Goal: Task Accomplishment & Management: Manage account settings

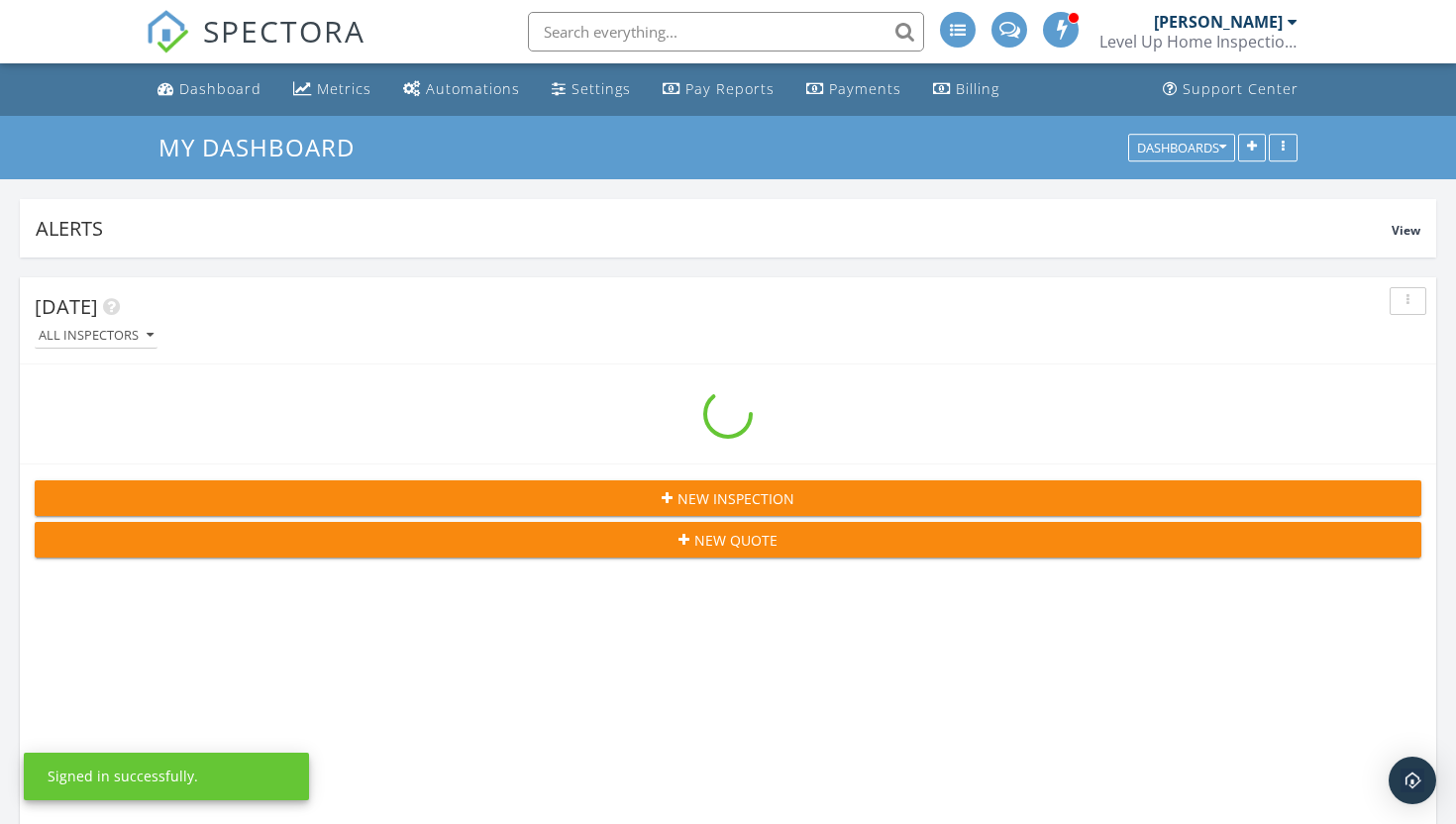
scroll to position [5371, 1457]
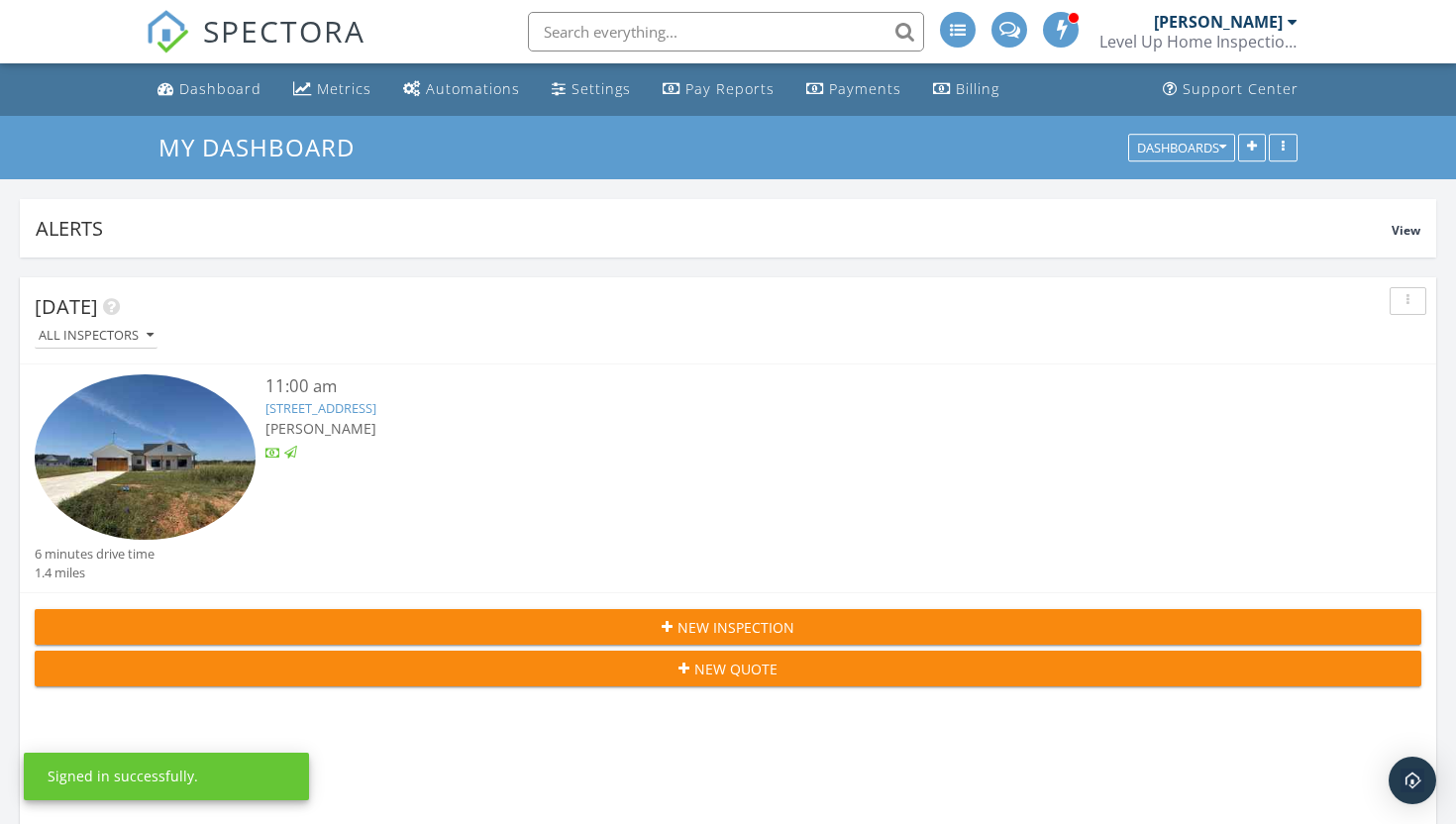
click at [332, 409] on link "1379 Co Rd 3355, Paradise, TX 76073" at bounding box center [321, 409] width 111 height 18
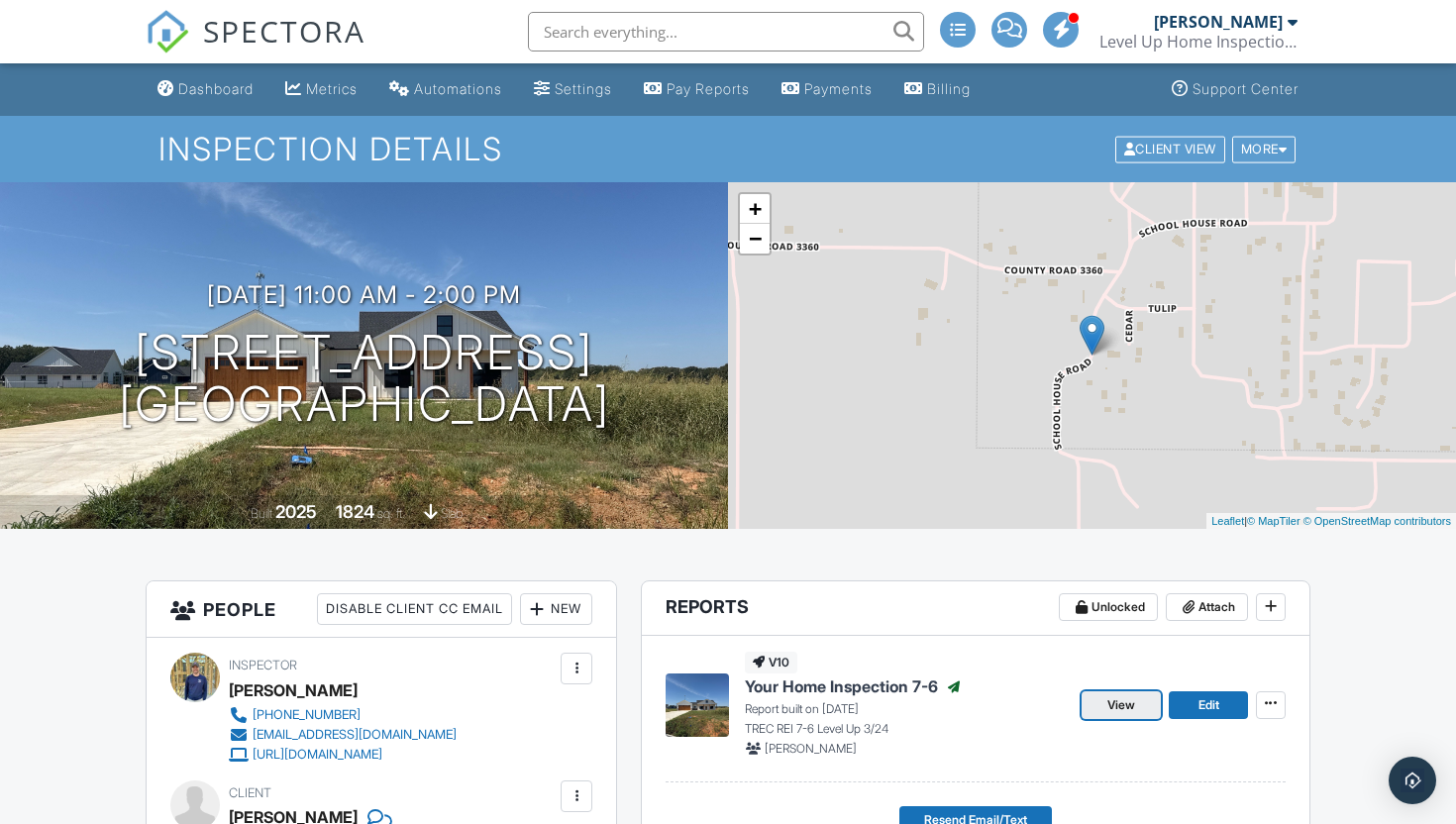
click at [1125, 710] on span "View" at bounding box center [1121, 705] width 28 height 20
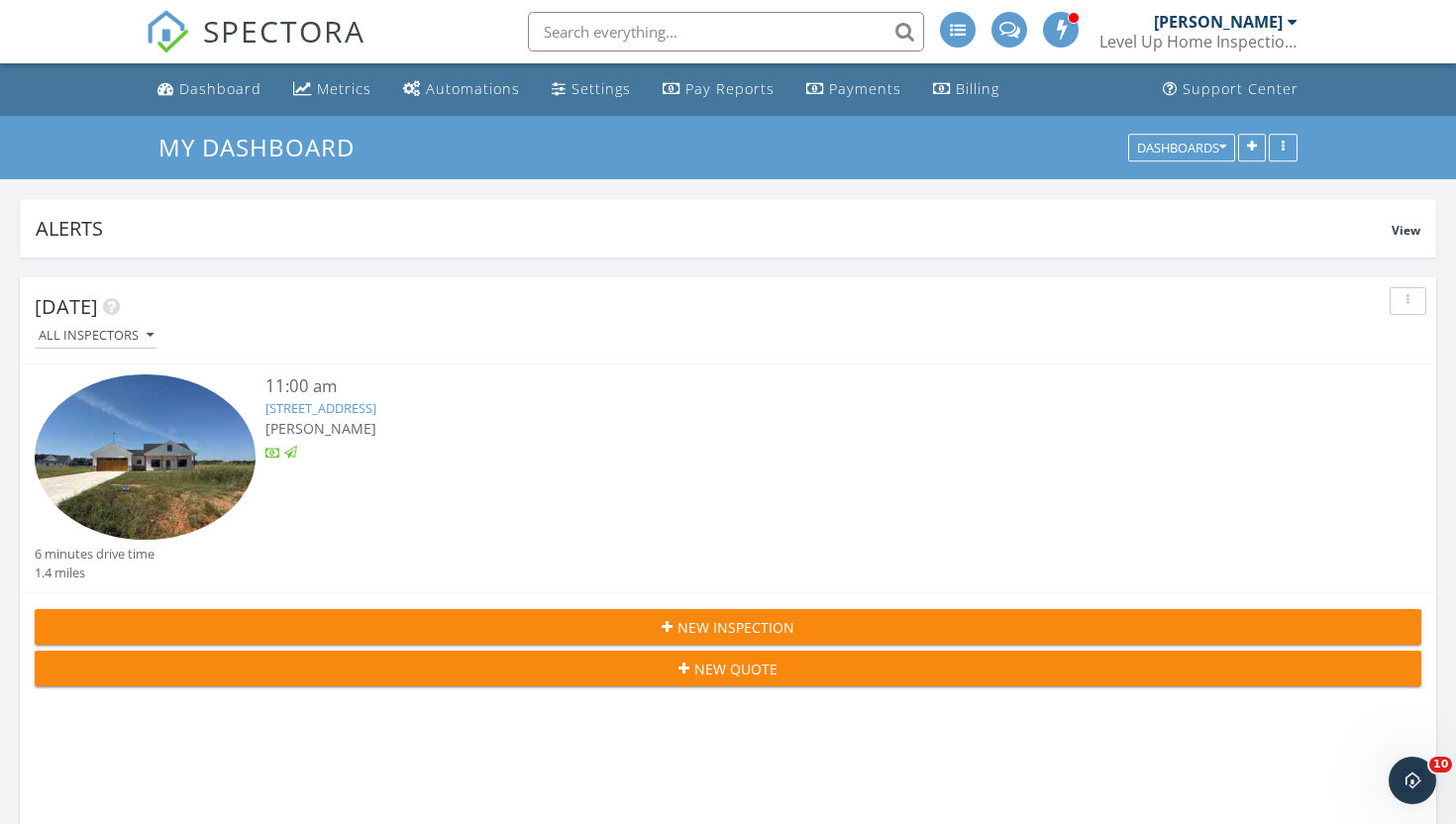
click at [377, 413] on link "1379 Co Rd 3355, Paradise, TX 76073" at bounding box center [321, 409] width 111 height 18
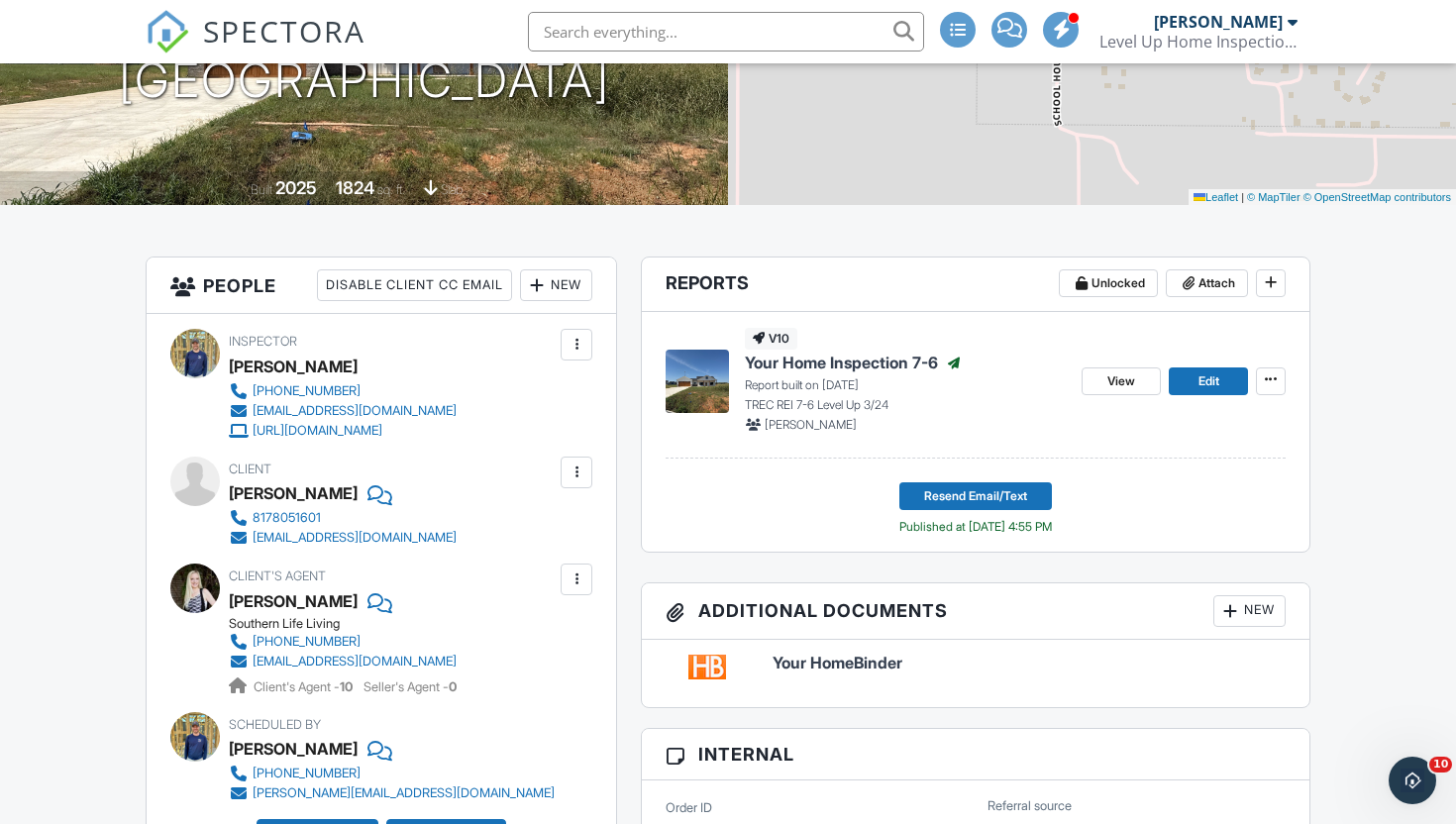
scroll to position [323, 0]
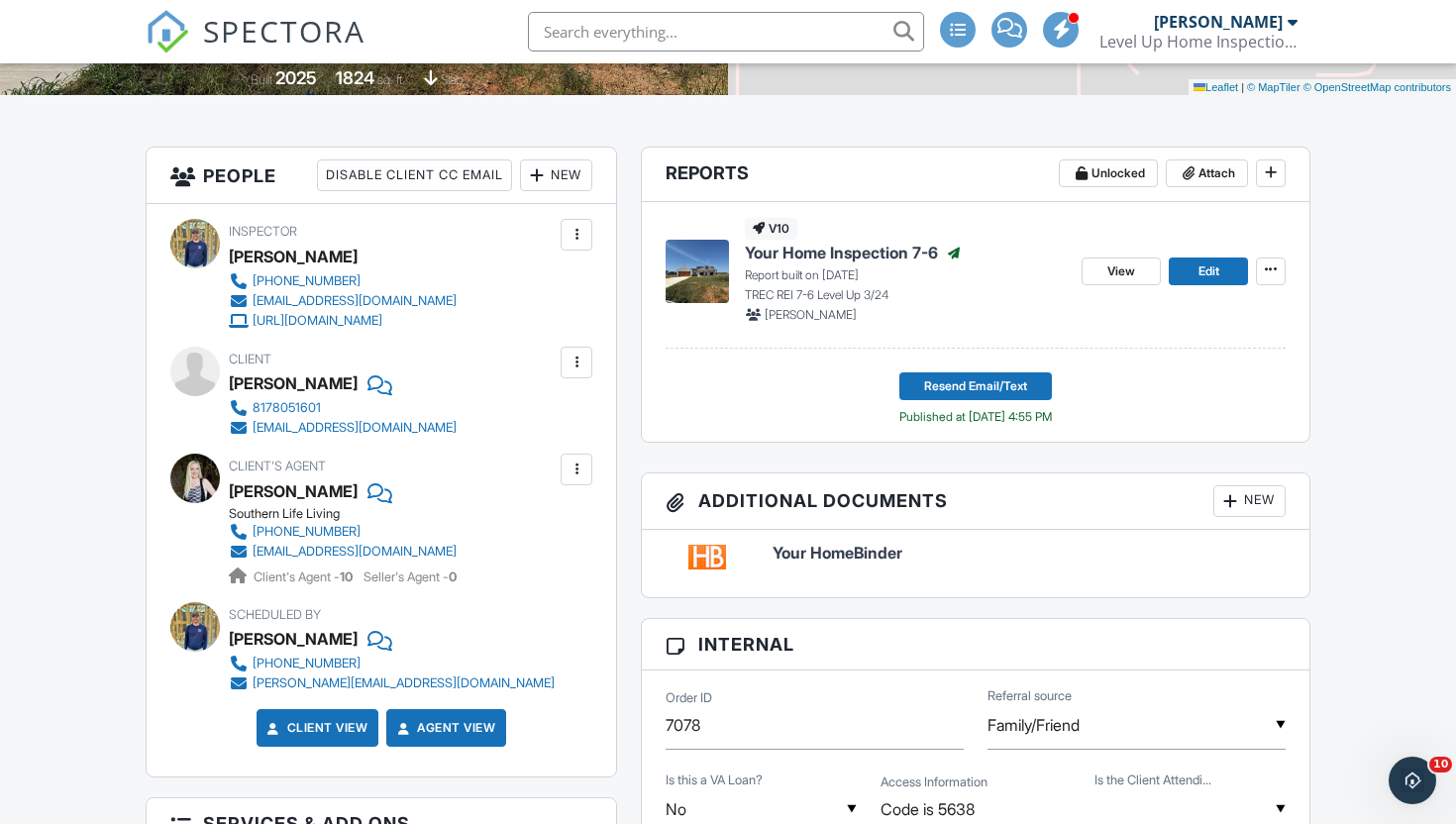
scroll to position [0, 0]
